Goal: Task Accomplishment & Management: Manage account settings

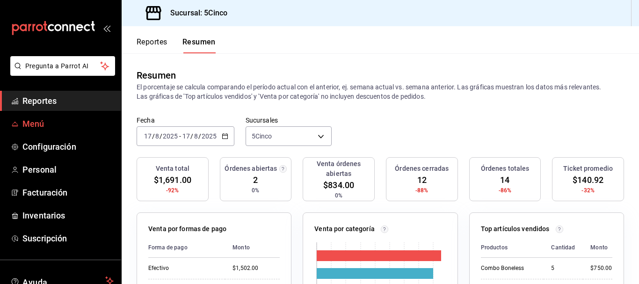
click at [48, 124] on span "Menú" at bounding box center [67, 123] width 91 height 13
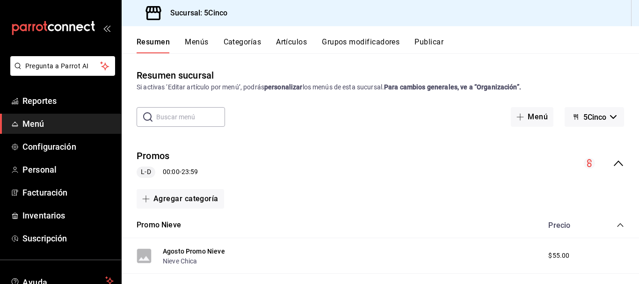
click at [297, 43] on button "Artículos" at bounding box center [291, 45] width 31 height 16
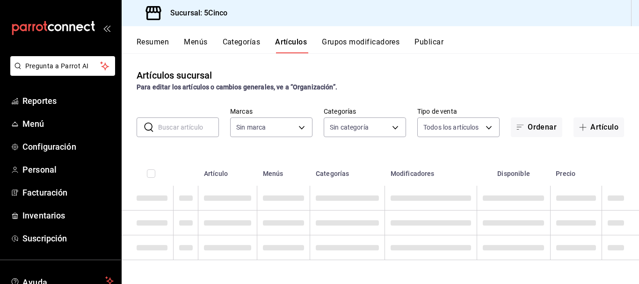
type input "8f35f587-e462-420b-a761-ee9f60806f21"
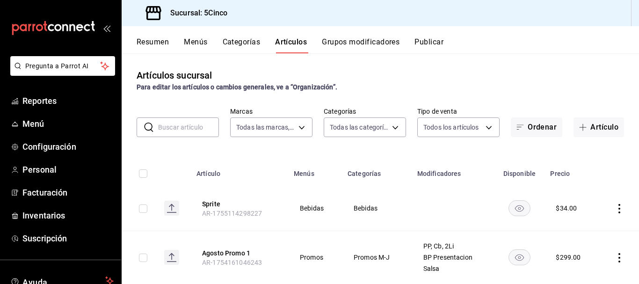
type input "46ded28d-c232-4de3-ae2a-5f55cd3dd250,c1ac402c-f3d0-463d-9a97-cfde7c406cde,d6bdd…"
click at [163, 127] on input "text" at bounding box center [188, 127] width 61 height 19
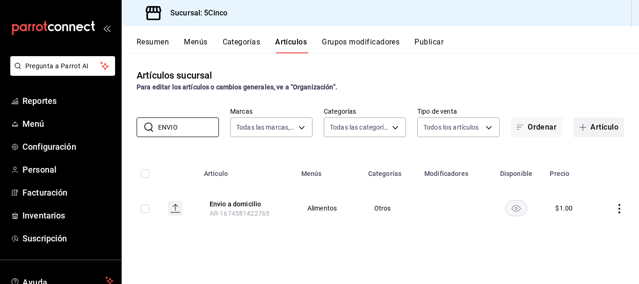
type input "ENVIO"
click at [608, 122] on button "Artículo" at bounding box center [599, 127] width 51 height 20
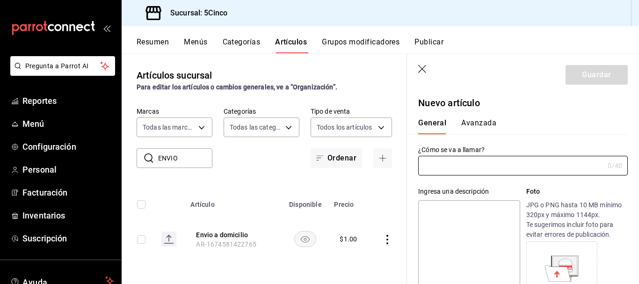
click at [422, 71] on icon "button" at bounding box center [422, 69] width 9 height 9
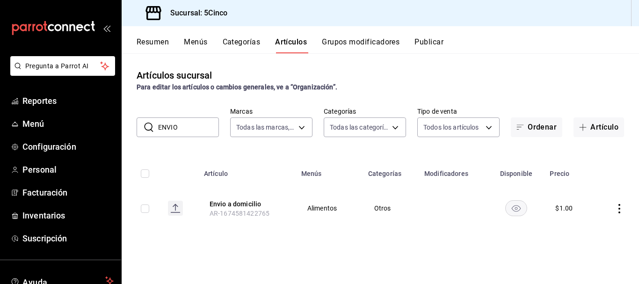
click at [620, 206] on icon "actions" at bounding box center [619, 208] width 9 height 9
click at [583, 240] on span "Duplicar" at bounding box center [591, 240] width 24 height 10
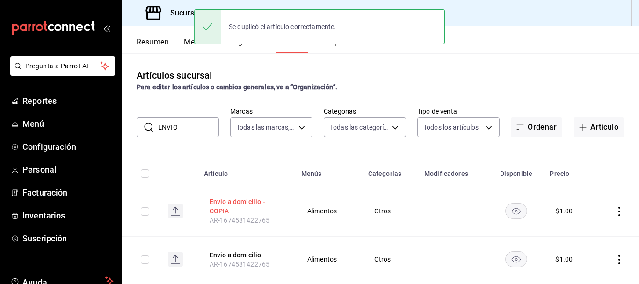
click at [214, 204] on button "Envio a domicilio - COPIA" at bounding box center [247, 206] width 75 height 19
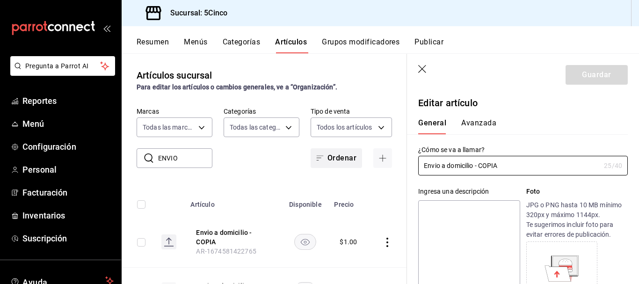
drag, startPoint x: 436, startPoint y: 160, endPoint x: 353, endPoint y: 164, distance: 83.0
click at [353, 164] on main "Artículos sucursal Para editar los artículos o cambios generales, ve a “Organiz…" at bounding box center [381, 168] width 518 height 231
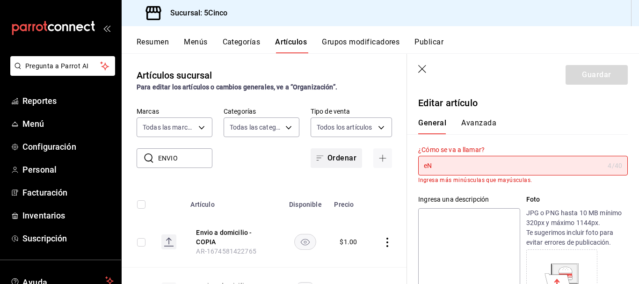
type input "e"
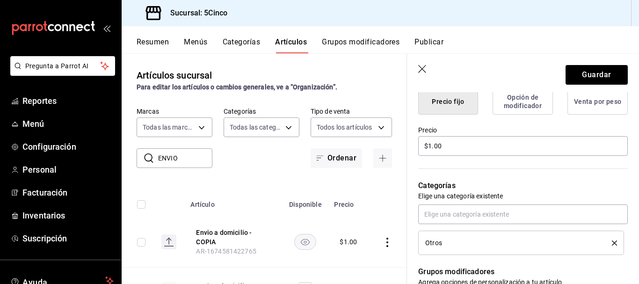
scroll to position [234, 0]
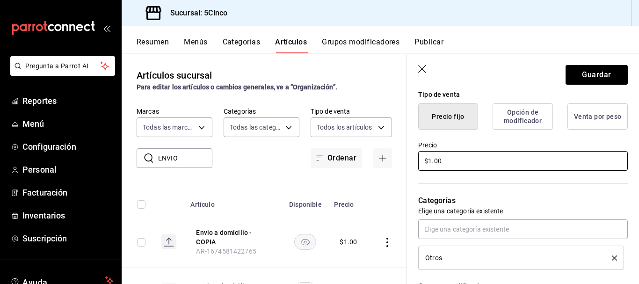
type input "Envio a domicilio 10"
drag, startPoint x: 453, startPoint y: 159, endPoint x: 405, endPoint y: 161, distance: 47.8
click at [405, 161] on main "Artículos sucursal Para editar los artículos o cambios generales, ve a “Organiz…" at bounding box center [381, 168] width 518 height 231
type input "$10.00"
click at [413, 161] on div "Precio $10.00" at bounding box center [517, 151] width 221 height 43
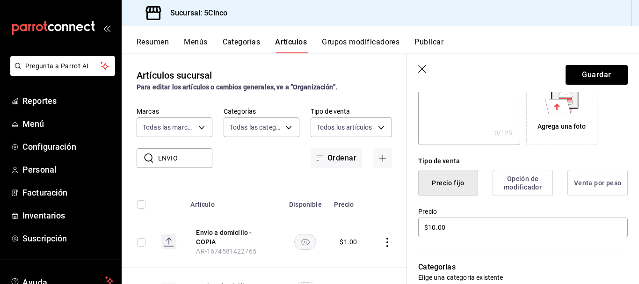
scroll to position [0, 0]
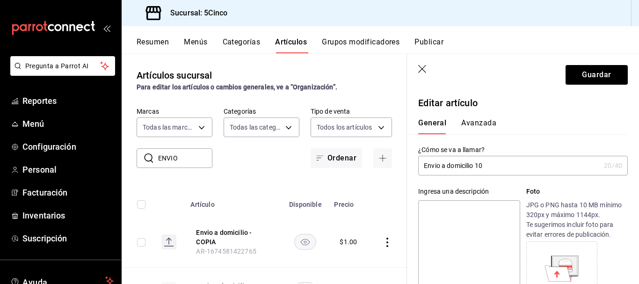
click at [479, 127] on button "Avanzada" at bounding box center [478, 126] width 35 height 16
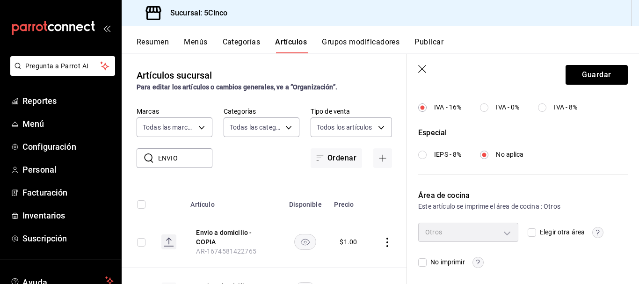
scroll to position [377, 0]
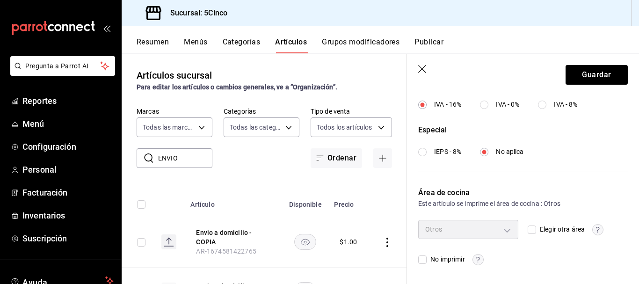
click at [424, 261] on input "No imprimir" at bounding box center [422, 260] width 8 height 8
checkbox input "true"
click at [412, 226] on div "Área de cocina Este artículo se imprime el área de cocina : Otros Otros 7bb9420…" at bounding box center [517, 218] width 221 height 93
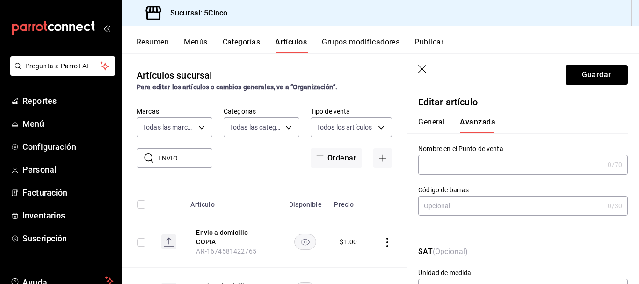
scroll to position [0, 0]
click at [585, 75] on button "Guardar" at bounding box center [597, 75] width 62 height 20
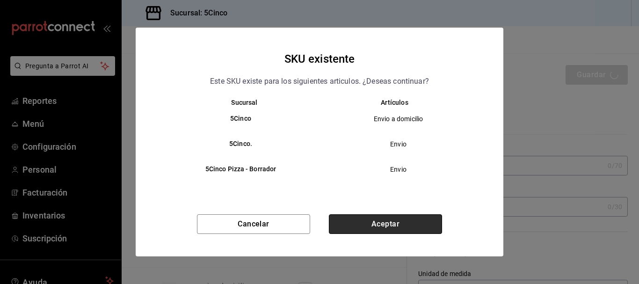
click at [426, 220] on button "Aceptar" at bounding box center [385, 224] width 113 height 20
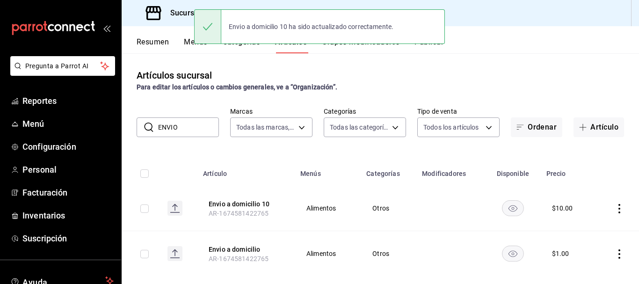
click at [187, 43] on button "Menús" at bounding box center [195, 45] width 23 height 16
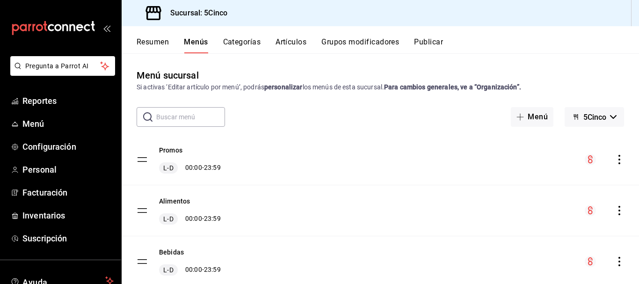
click at [233, 43] on button "Categorías" at bounding box center [242, 45] width 38 height 16
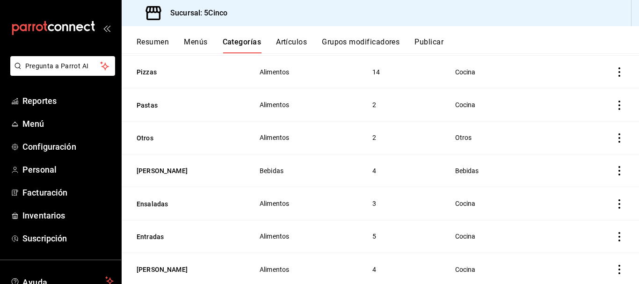
scroll to position [234, 0]
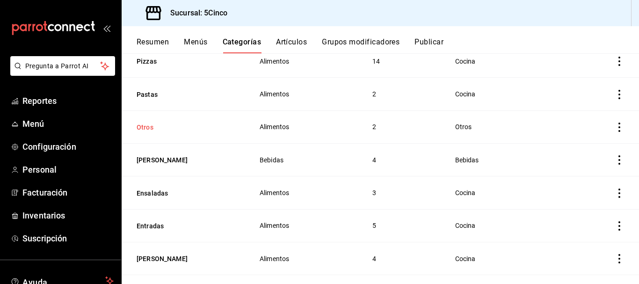
click at [152, 124] on button "Otros" at bounding box center [184, 127] width 94 height 9
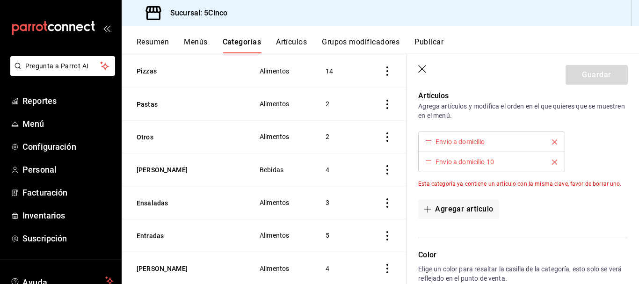
scroll to position [234, 0]
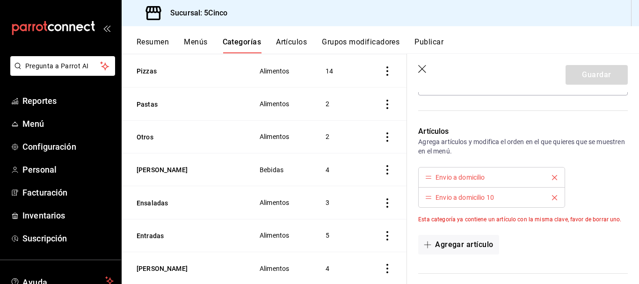
click at [289, 43] on button "Artículos" at bounding box center [291, 45] width 31 height 16
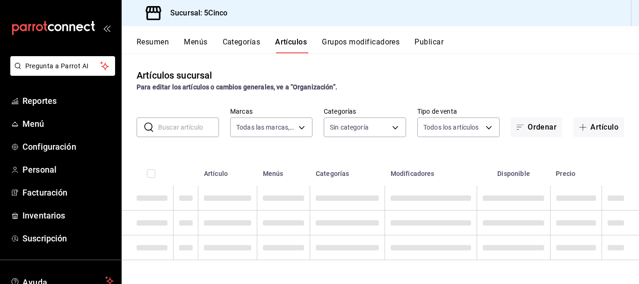
type input "8f35f587-e462-420b-a761-ee9f60806f21"
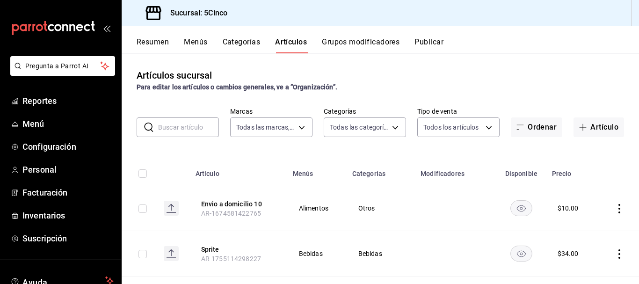
type input "46ded28d-c232-4de3-ae2a-5f55cd3dd250,c1ac402c-f3d0-463d-9a97-cfde7c406cde,d6bdd…"
click at [198, 122] on input "text" at bounding box center [188, 127] width 61 height 19
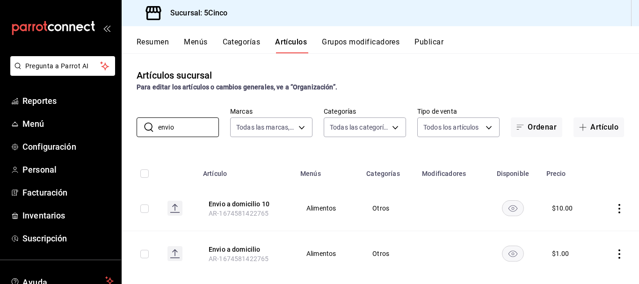
type input "envio"
click at [162, 147] on div "Artículos sucursal Para editar los artículos o cambios generales, ve a “Organiz…" at bounding box center [381, 168] width 518 height 230
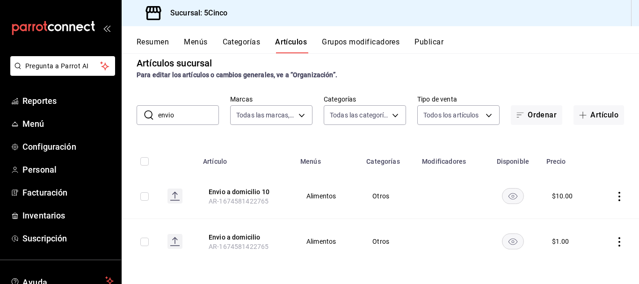
scroll to position [15, 0]
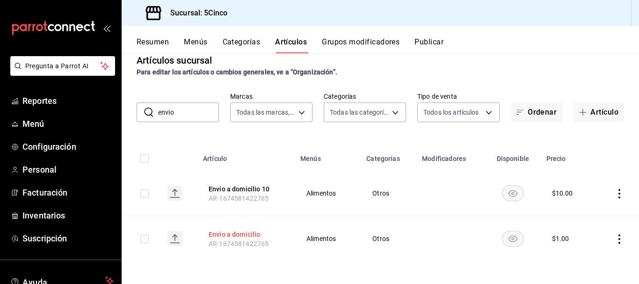
click at [244, 238] on button "Envio a domicilio" at bounding box center [246, 234] width 75 height 9
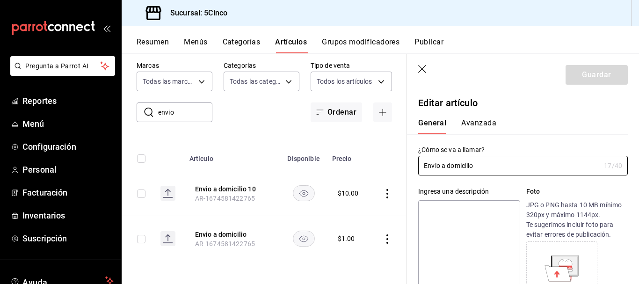
type input "$1.00"
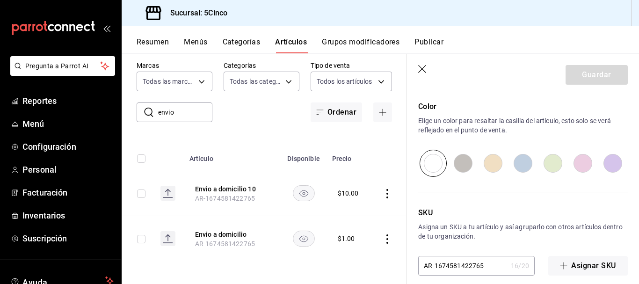
scroll to position [495, 0]
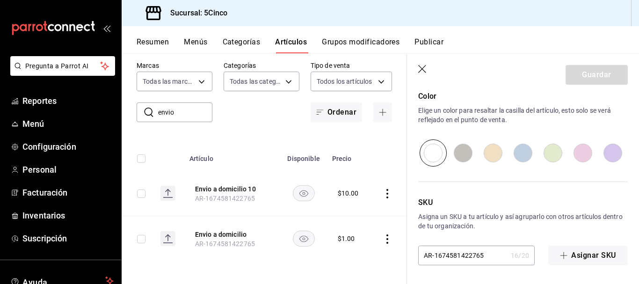
click at [468, 255] on input "AR-1674581422765" at bounding box center [462, 255] width 89 height 19
click at [250, 184] on button "Envio a domicilio 10" at bounding box center [232, 188] width 75 height 9
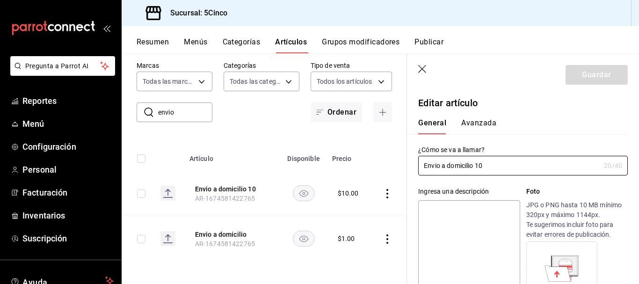
type input "$10.00"
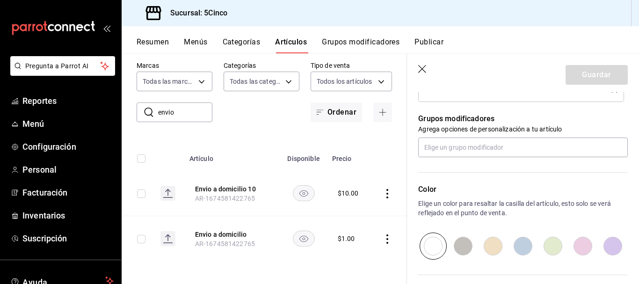
scroll to position [495, 0]
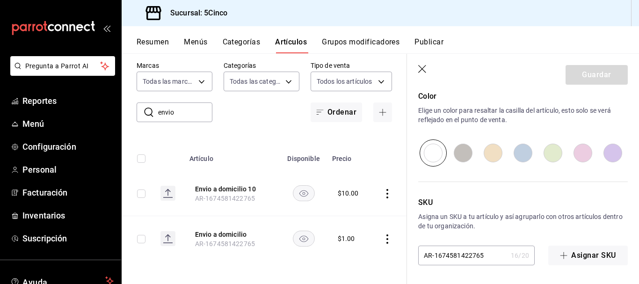
click at [491, 256] on input "AR-1674581422765" at bounding box center [462, 255] width 89 height 19
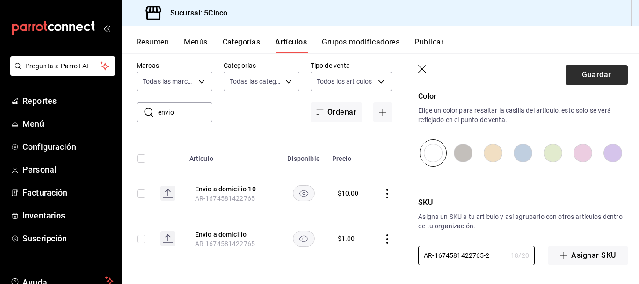
type input "AR-1674581422765-2"
click at [578, 81] on button "Guardar" at bounding box center [597, 75] width 62 height 20
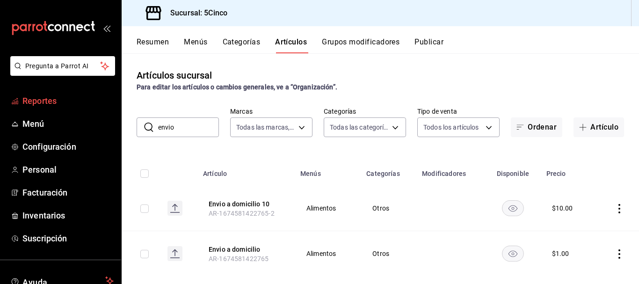
click at [56, 99] on span "Reportes" at bounding box center [67, 101] width 91 height 13
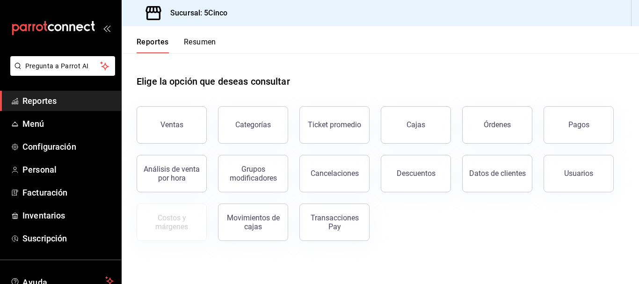
click at [189, 41] on button "Resumen" at bounding box center [200, 45] width 32 height 16
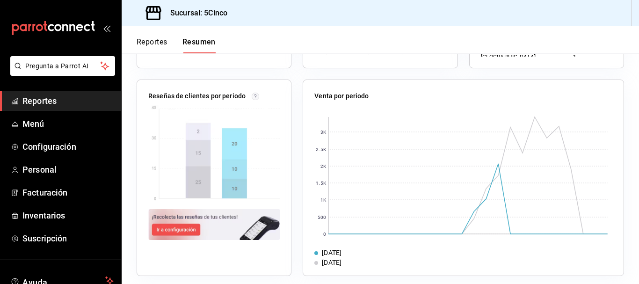
scroll to position [348, 0]
